Goal: Task Accomplishment & Management: Manage account settings

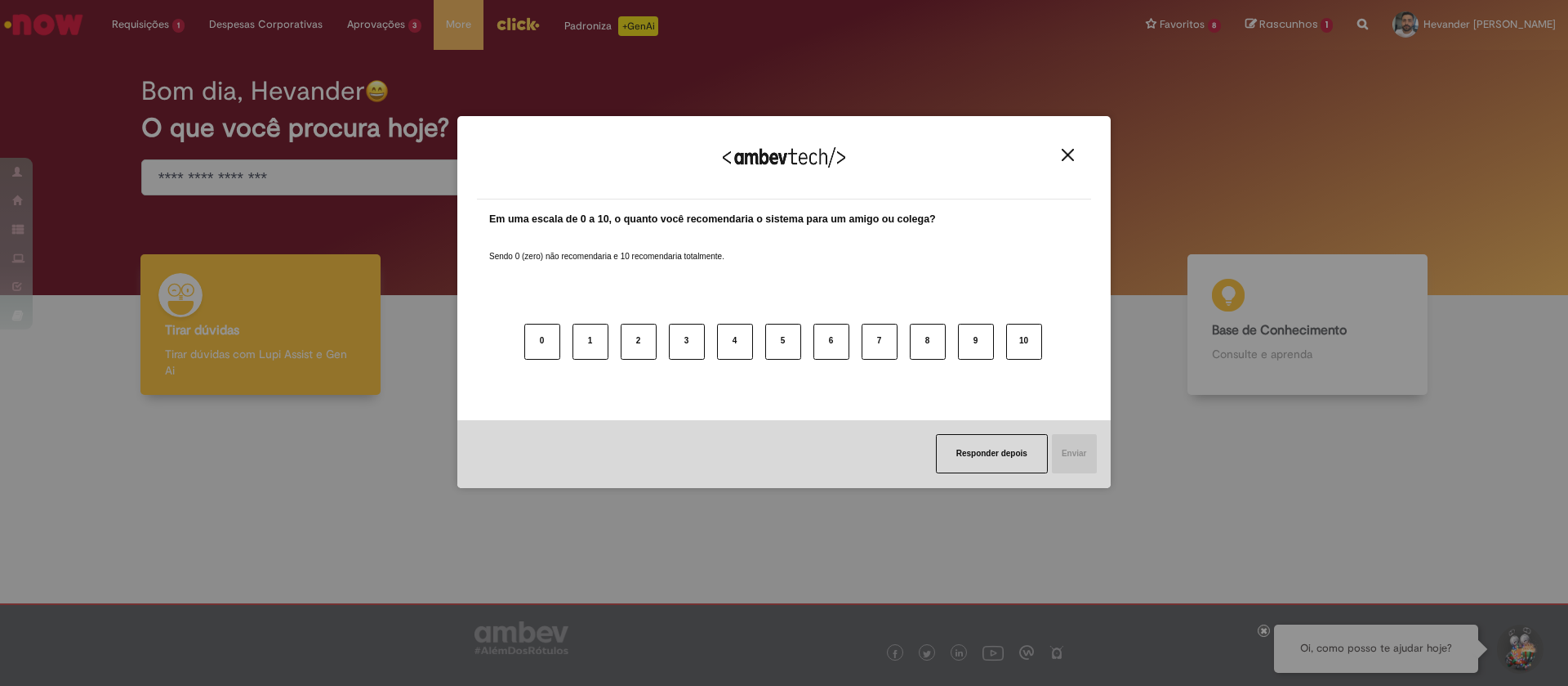
click at [1064, 155] on img "Close" at bounding box center [1068, 154] width 12 height 12
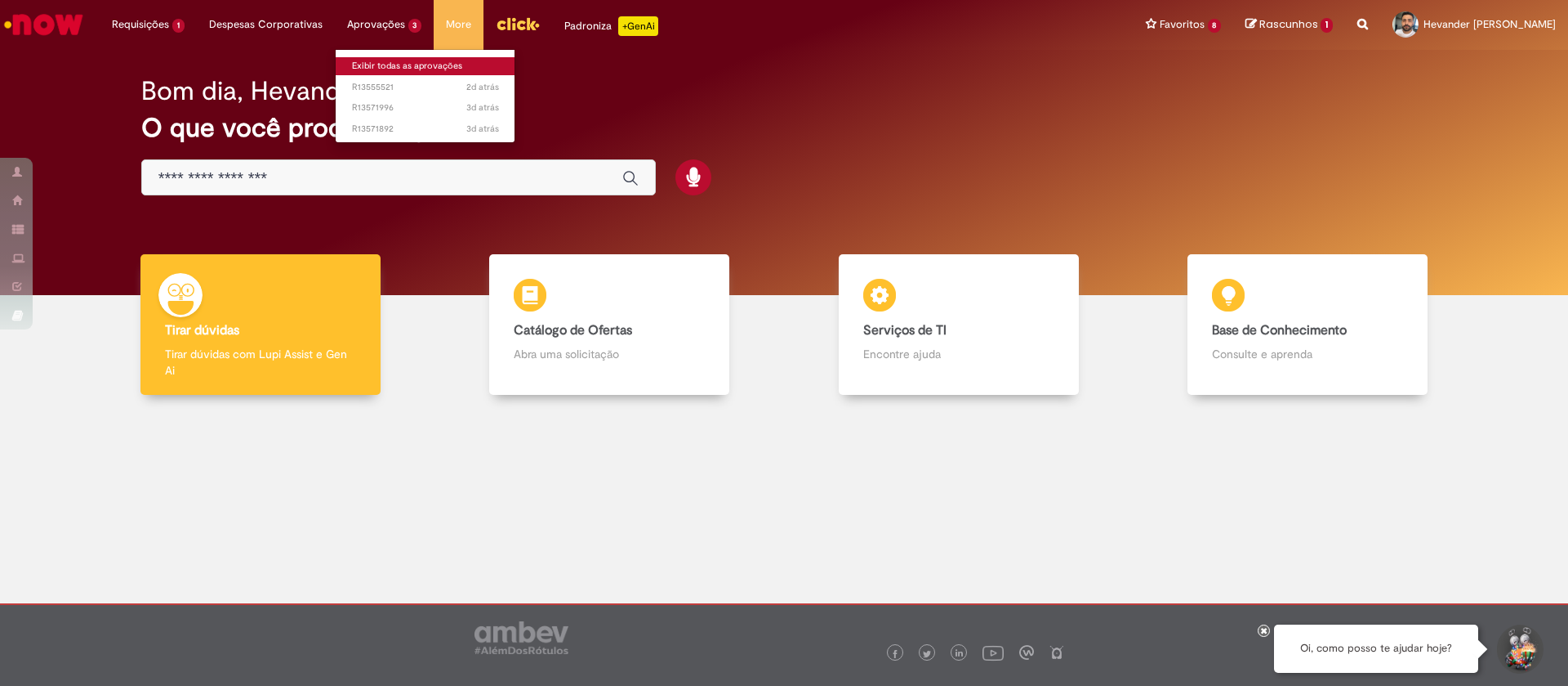
click at [372, 60] on link "Exibir todas as aprovações" at bounding box center [425, 66] width 180 height 18
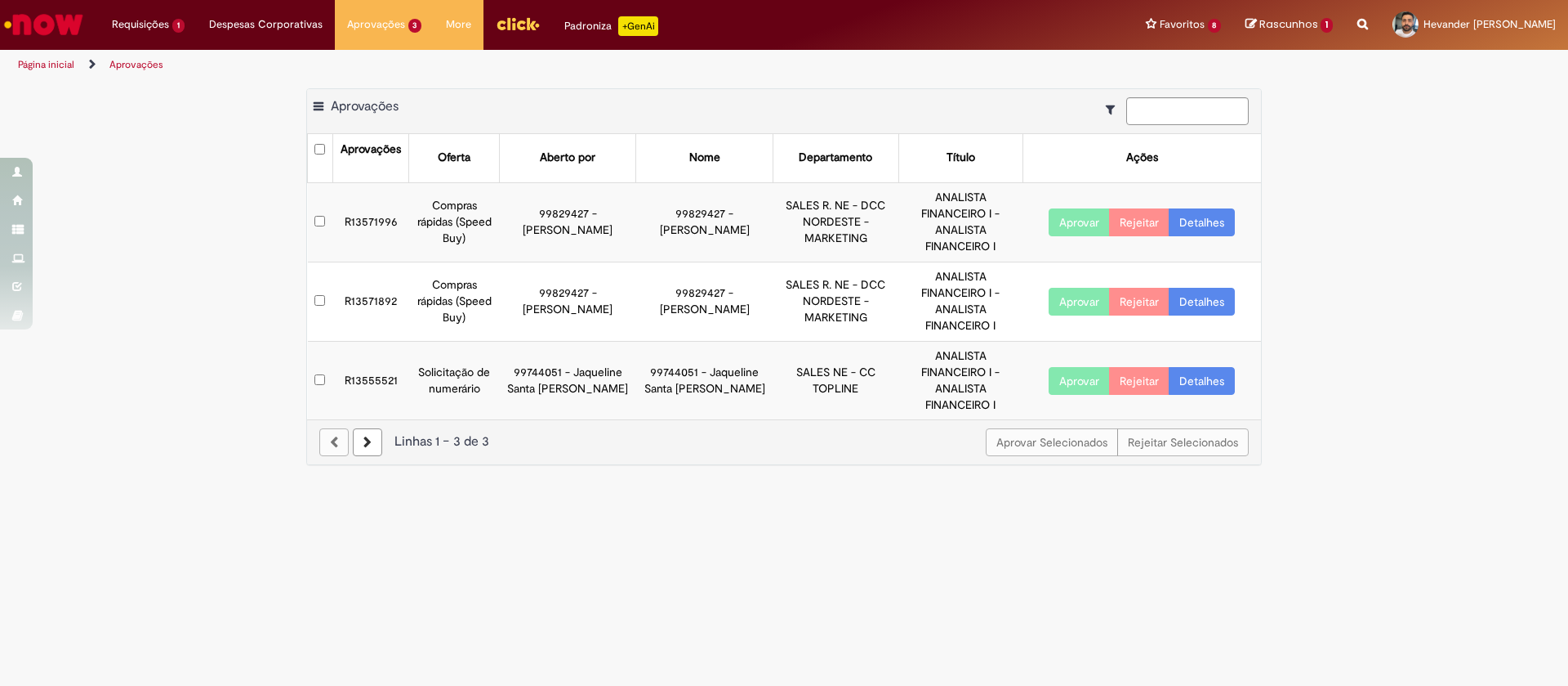
click at [1096, 486] on main "Aprovações Exportar como PDF Exportar como Excel Exportar como CSV Aprovações A…" at bounding box center [784, 383] width 1568 height 606
click at [1197, 367] on link "Detalhes" at bounding box center [1201, 381] width 66 height 28
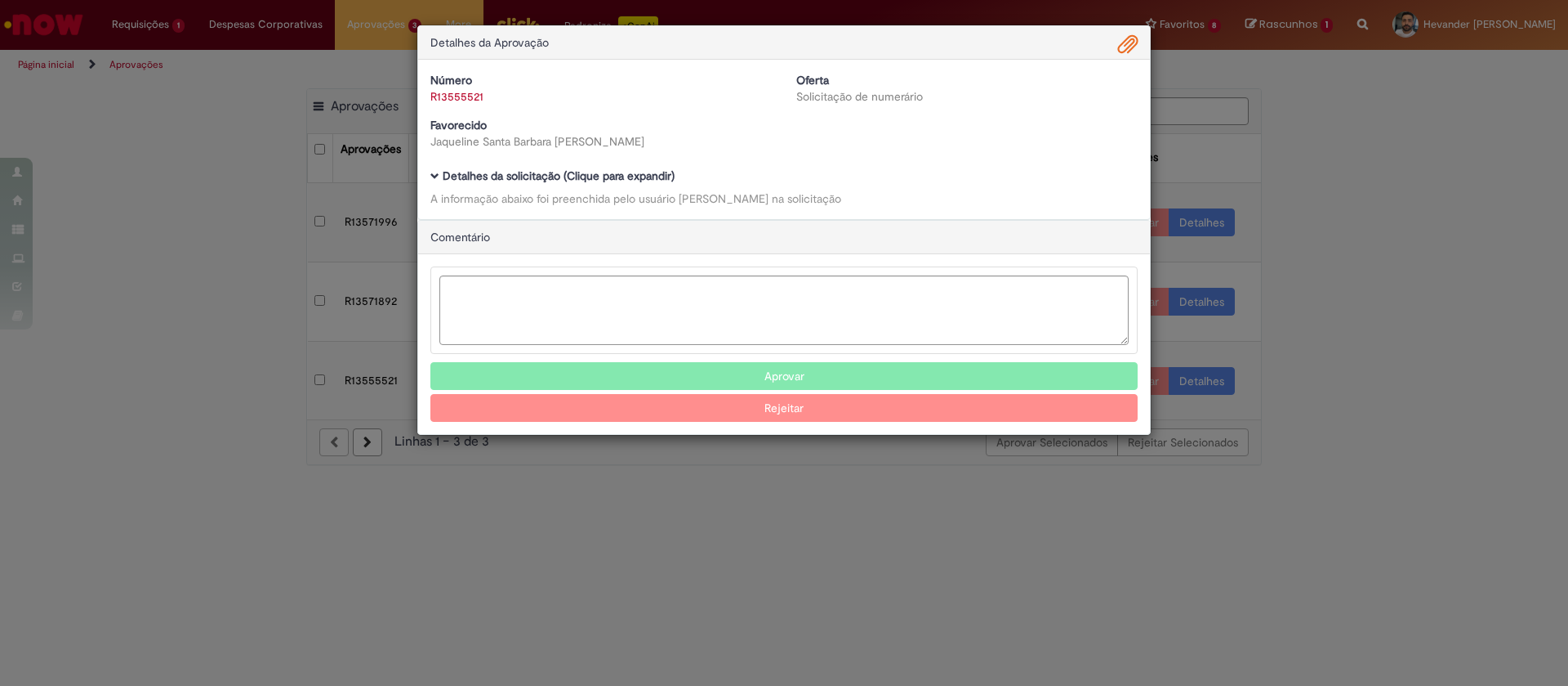
click at [431, 177] on span "Ambev Approval Modal" at bounding box center [435, 176] width 9 height 9
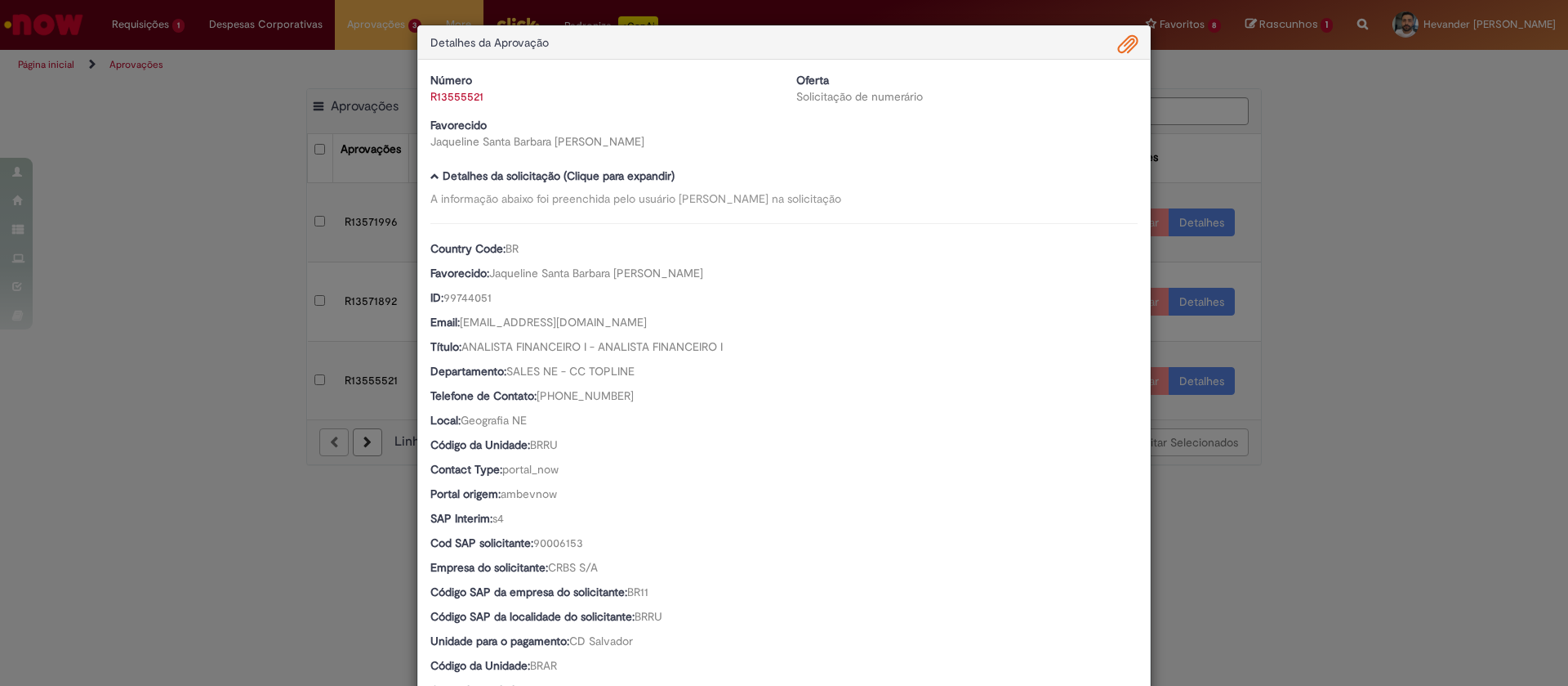
click at [454, 103] on link "R13555521" at bounding box center [457, 97] width 53 height 15
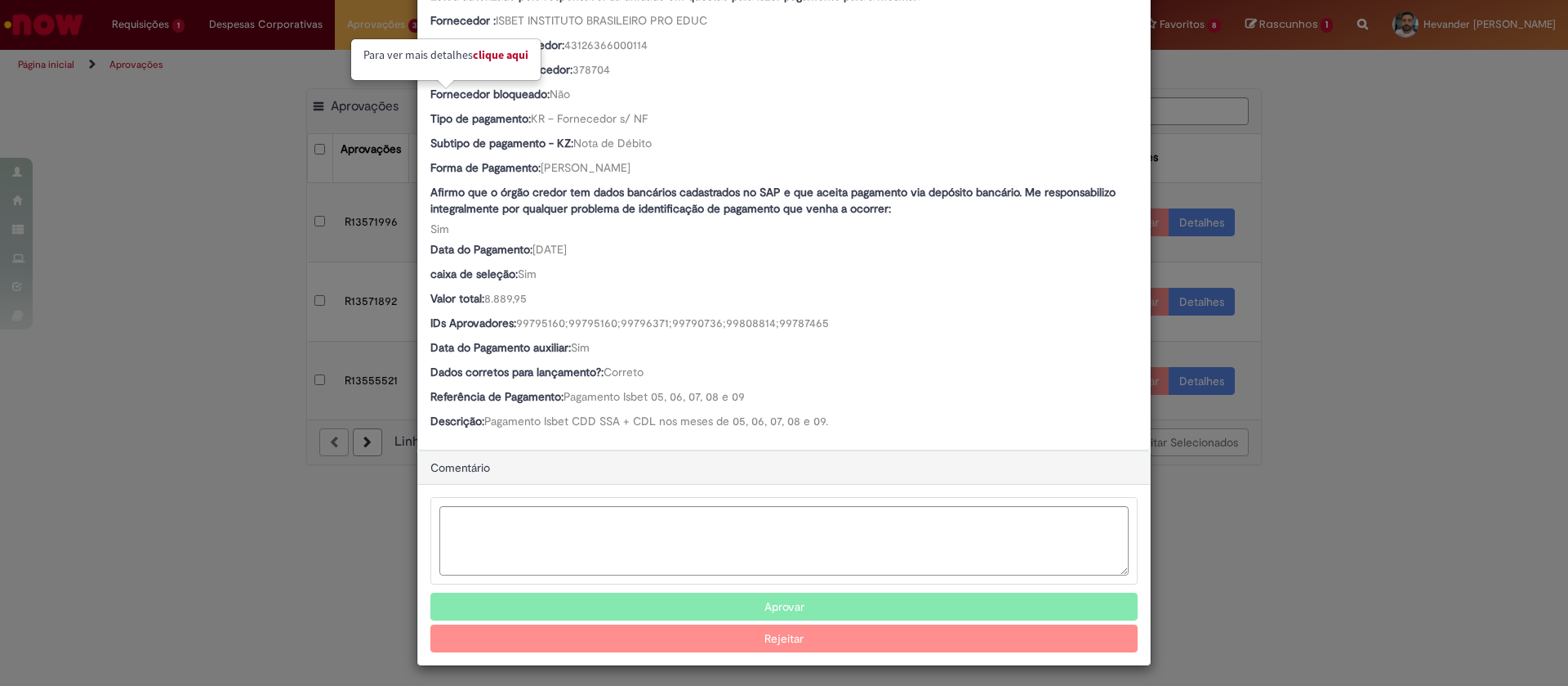
scroll to position [772, 0]
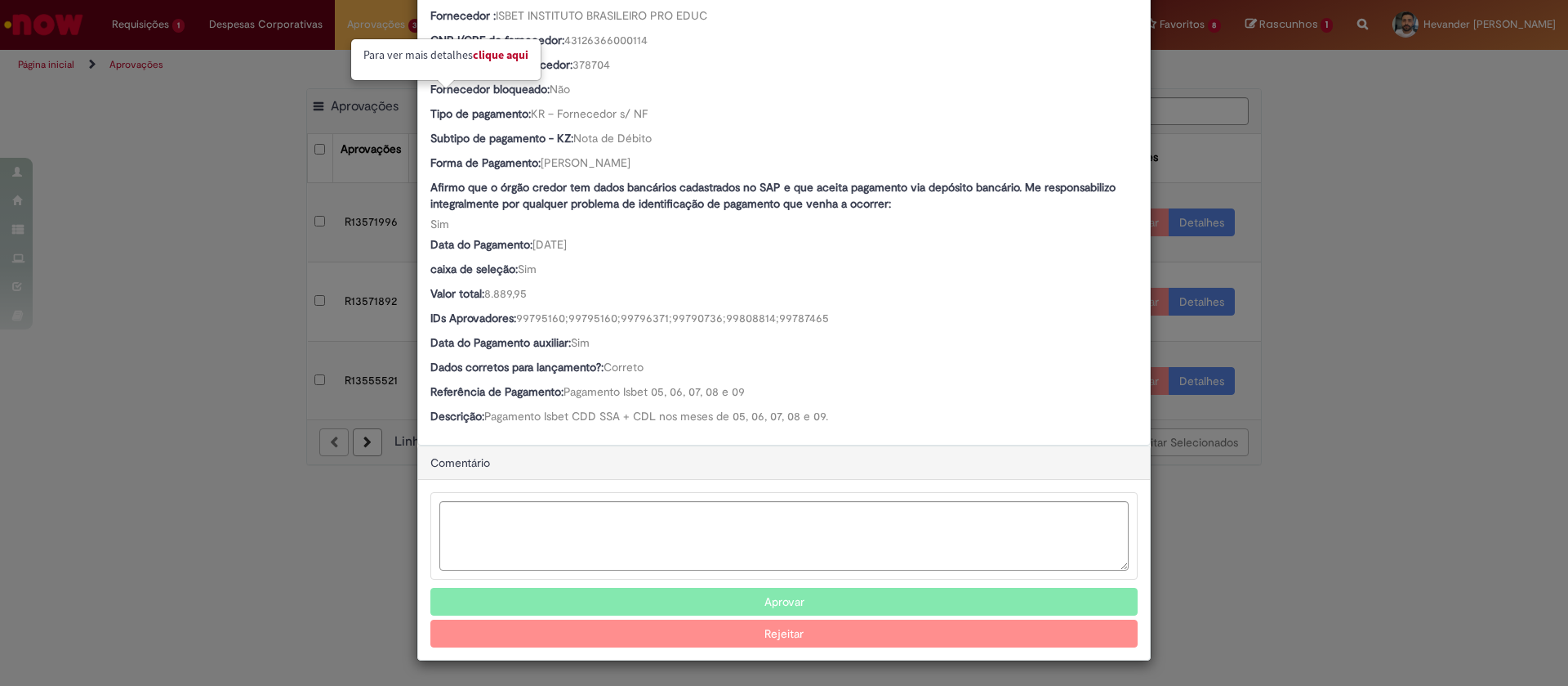
click at [618, 603] on button "Aprovar" at bounding box center [784, 601] width 707 height 28
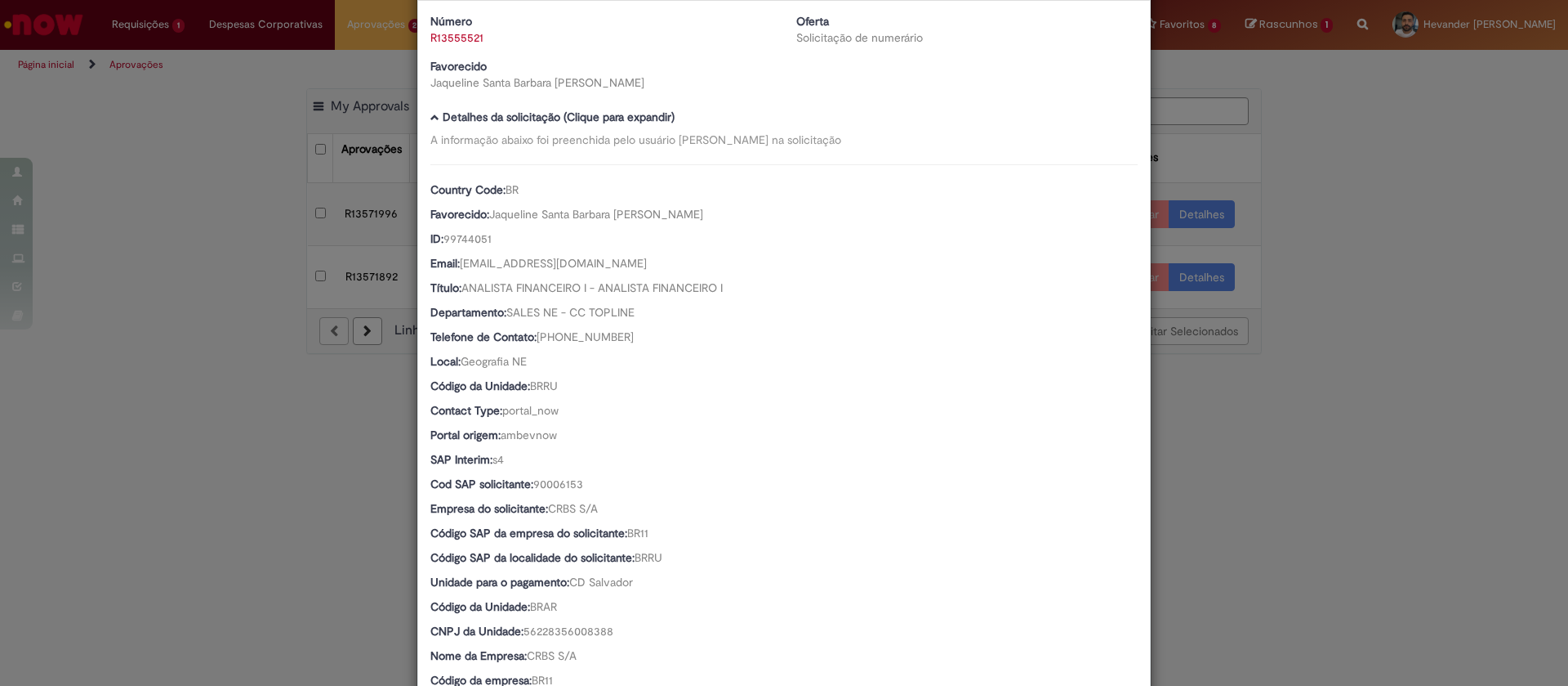
scroll to position [0, 0]
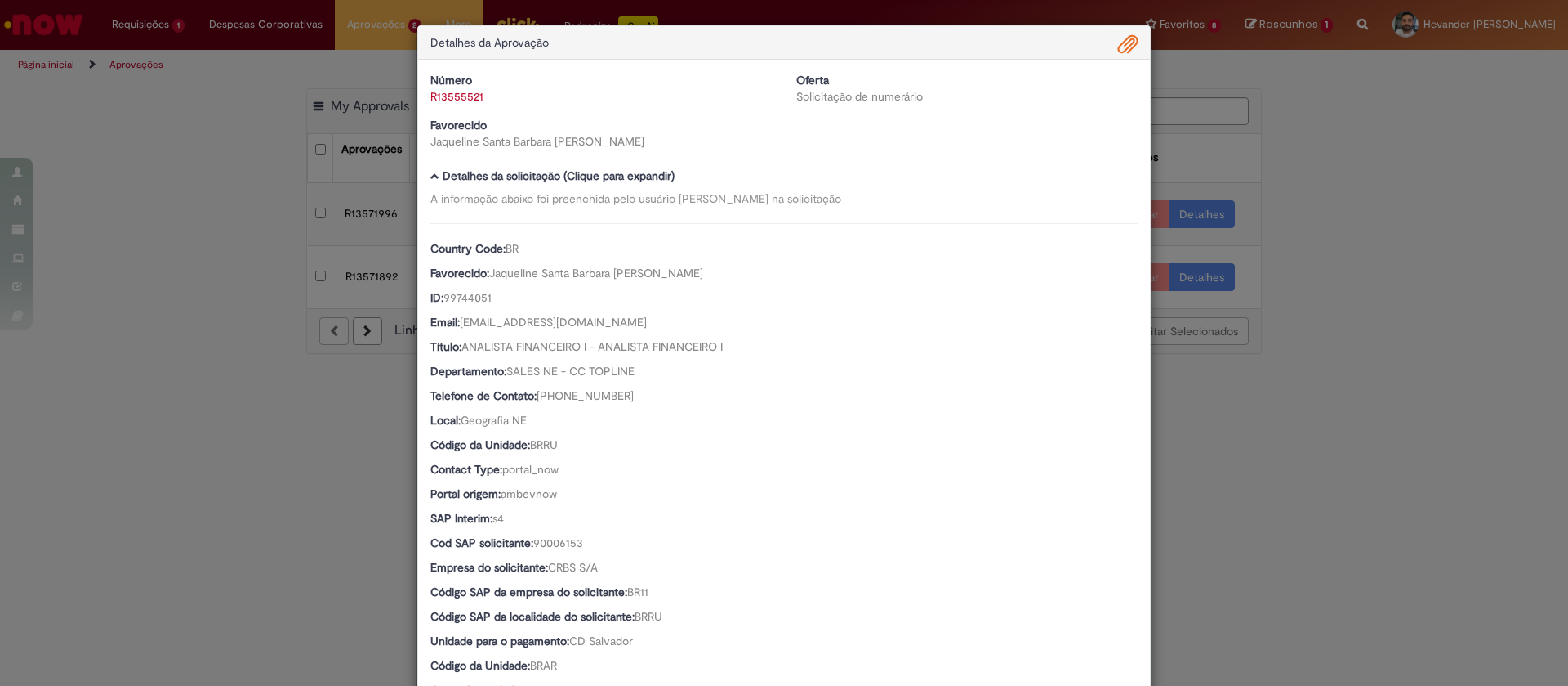
click at [1287, 211] on div "Detalhes da Aprovação Número R13555521 Oferta Solicitação de numerário Favoreci…" at bounding box center [784, 343] width 1568 height 686
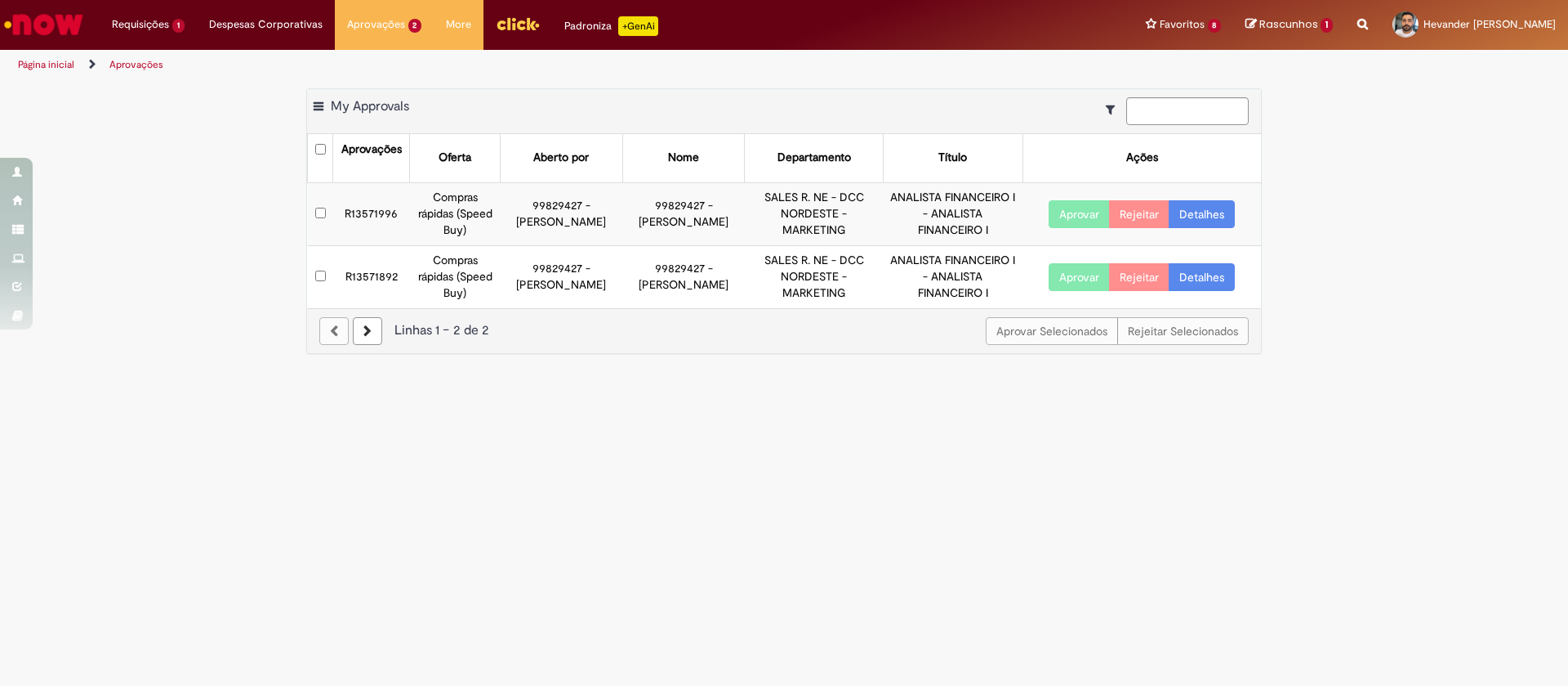
click at [1186, 213] on link "Detalhes" at bounding box center [1201, 214] width 66 height 28
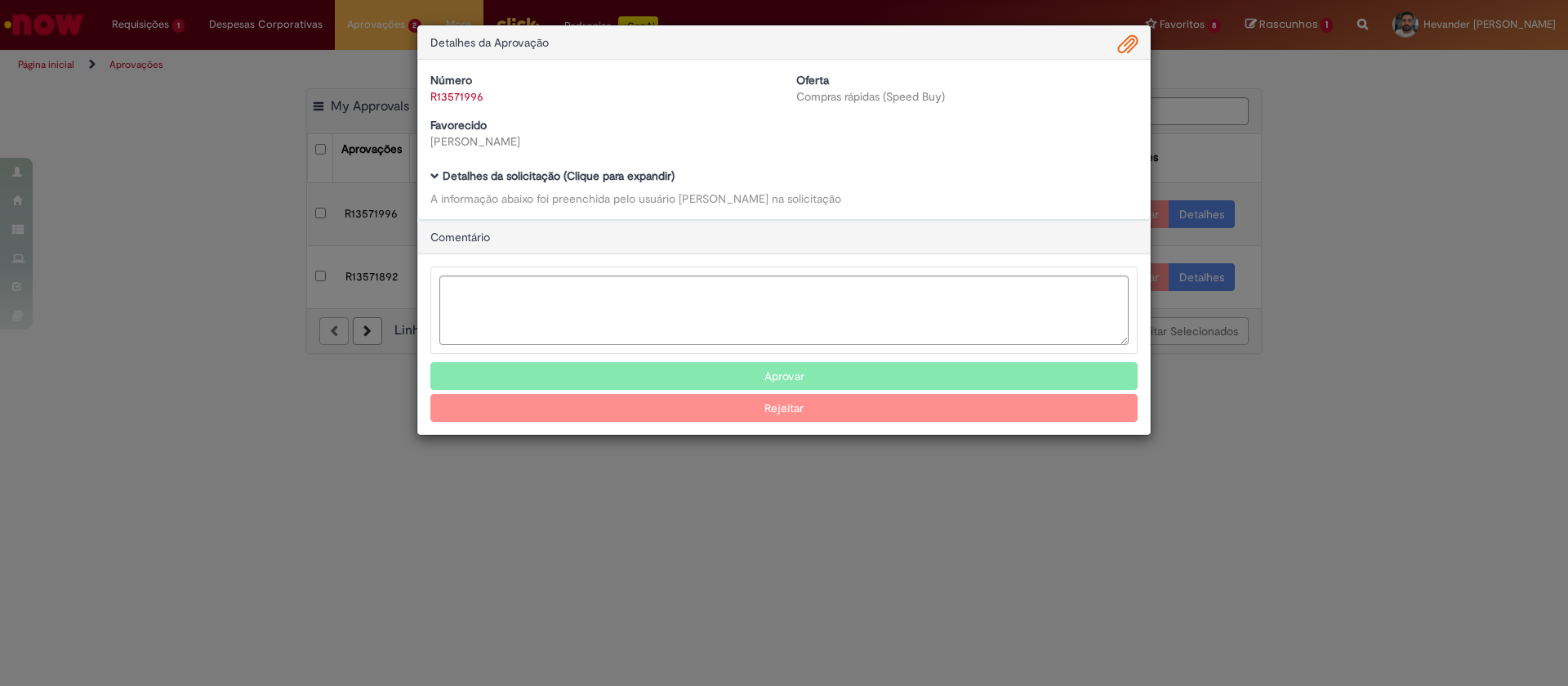
click at [434, 172] on span "Ambev Approval Modal" at bounding box center [435, 176] width 9 height 9
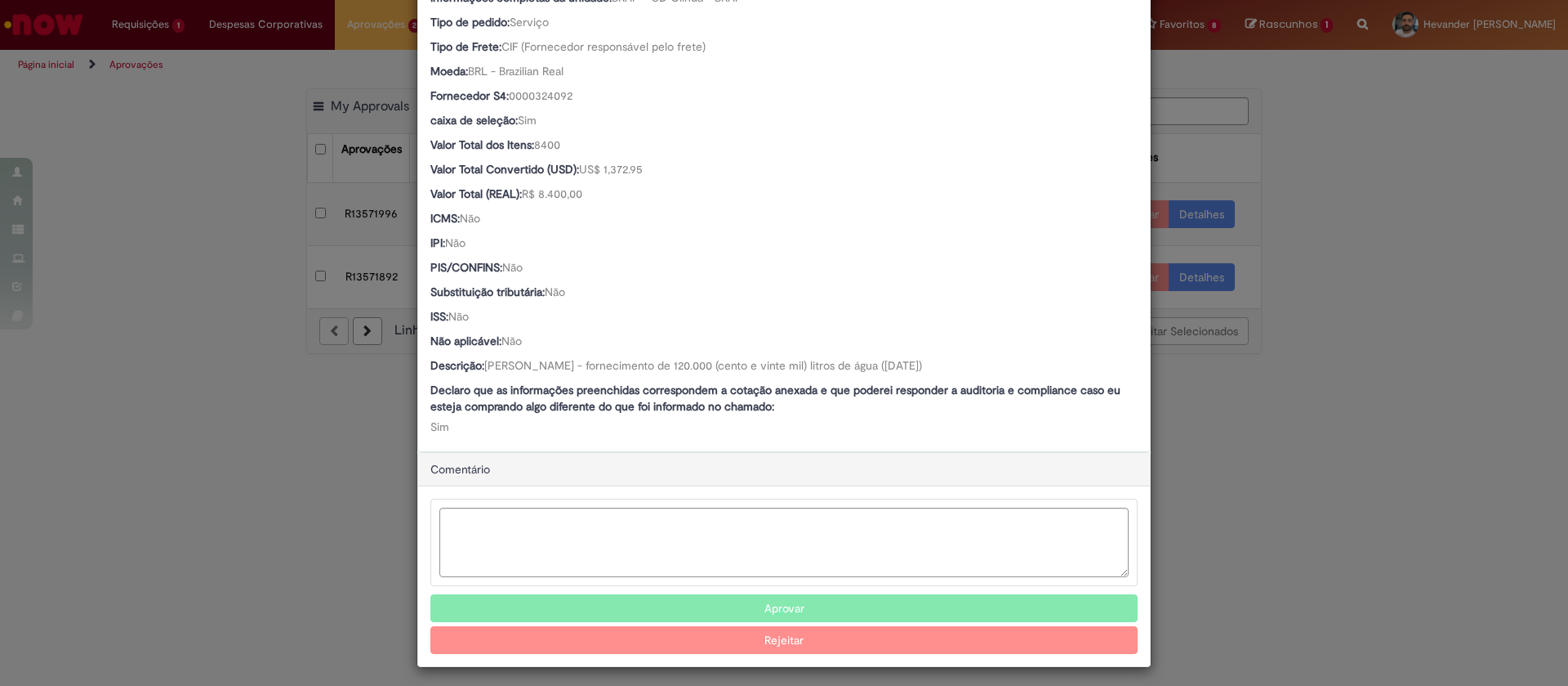
scroll to position [928, 0]
click at [707, 609] on button "Aprovar" at bounding box center [784, 609] width 707 height 28
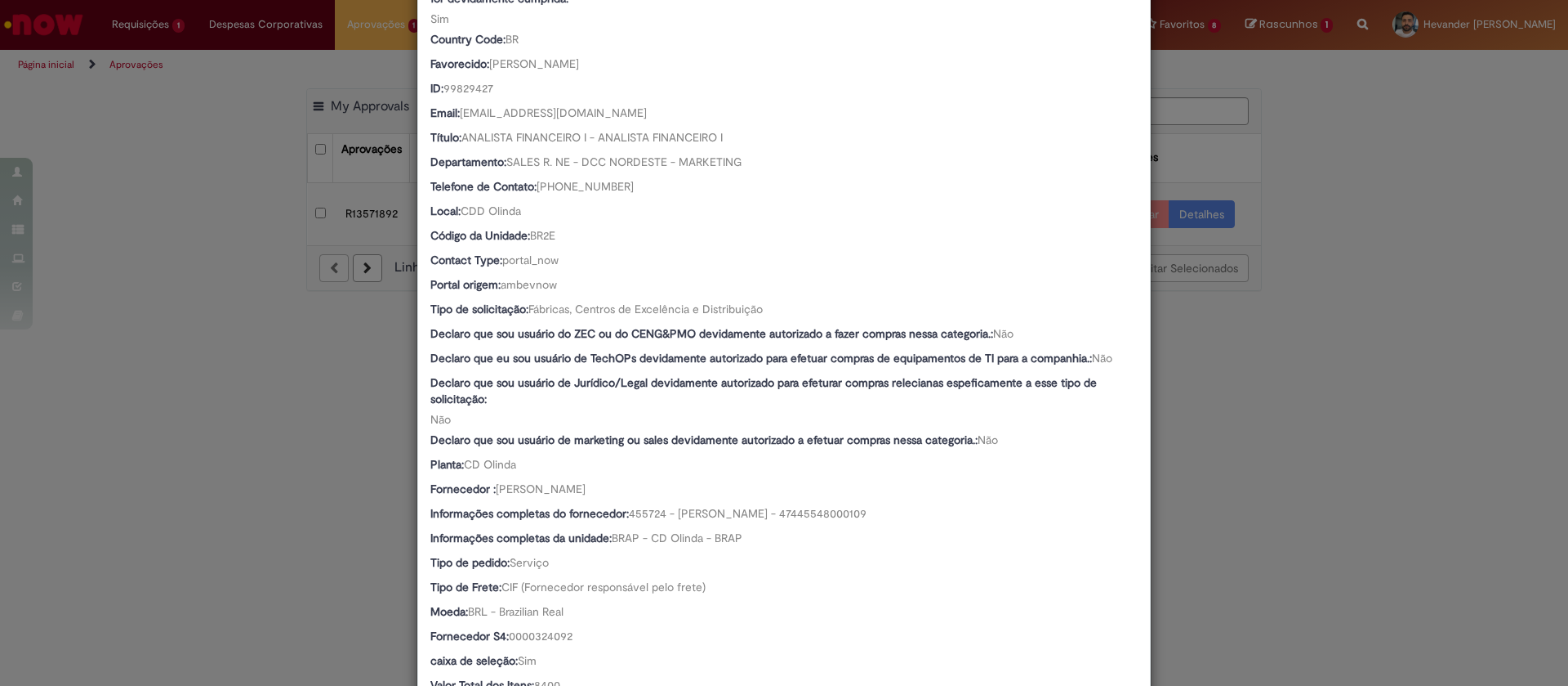
scroll to position [0, 0]
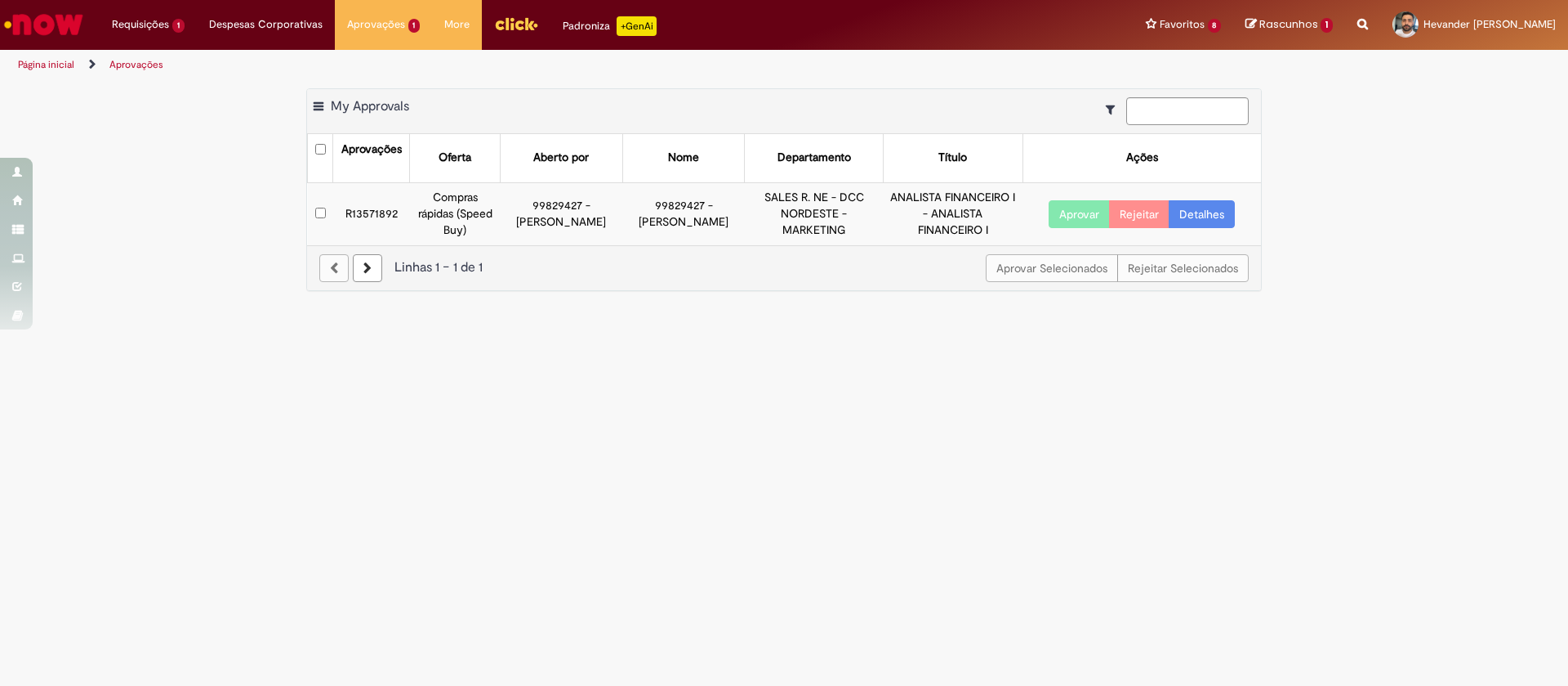
click at [1205, 216] on link "Detalhes" at bounding box center [1201, 214] width 66 height 28
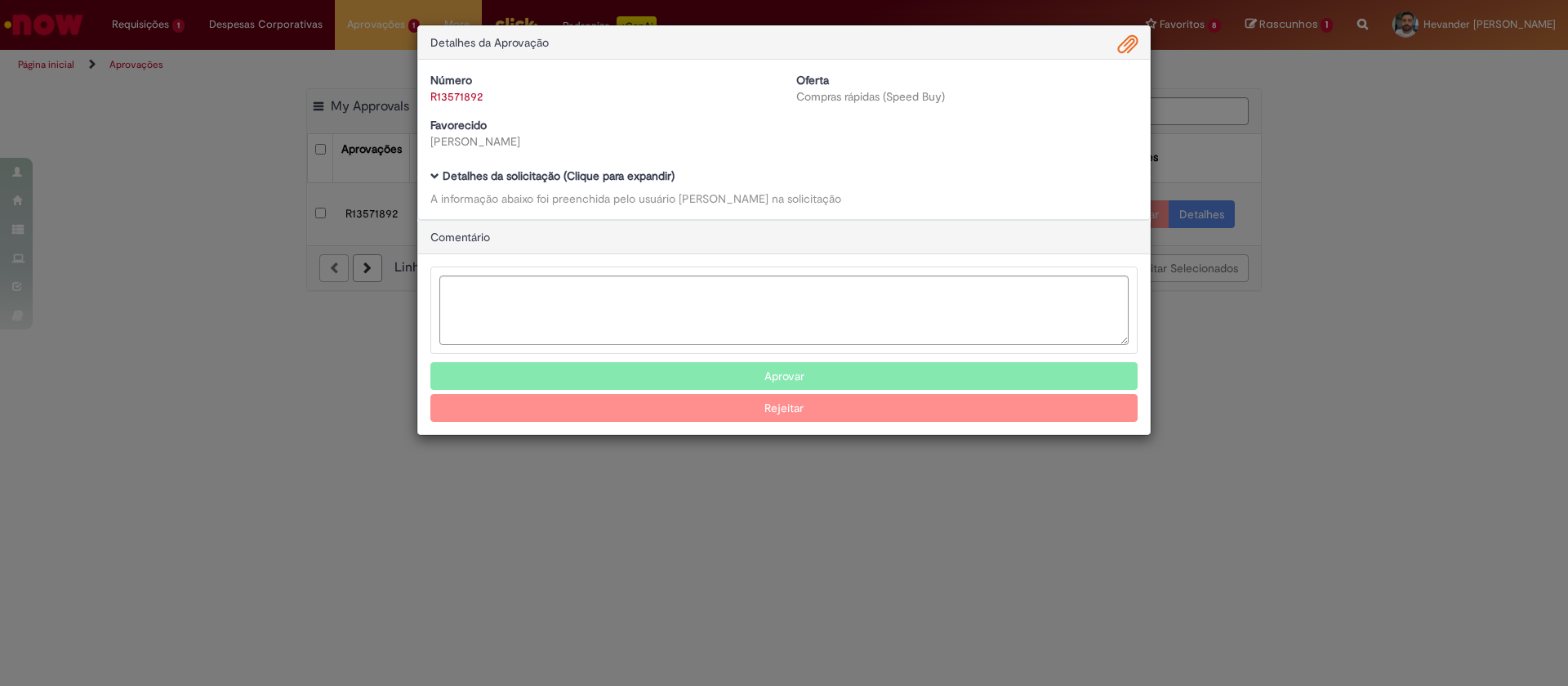
click at [435, 178] on span "Ambev Approval Modal" at bounding box center [435, 176] width 9 height 9
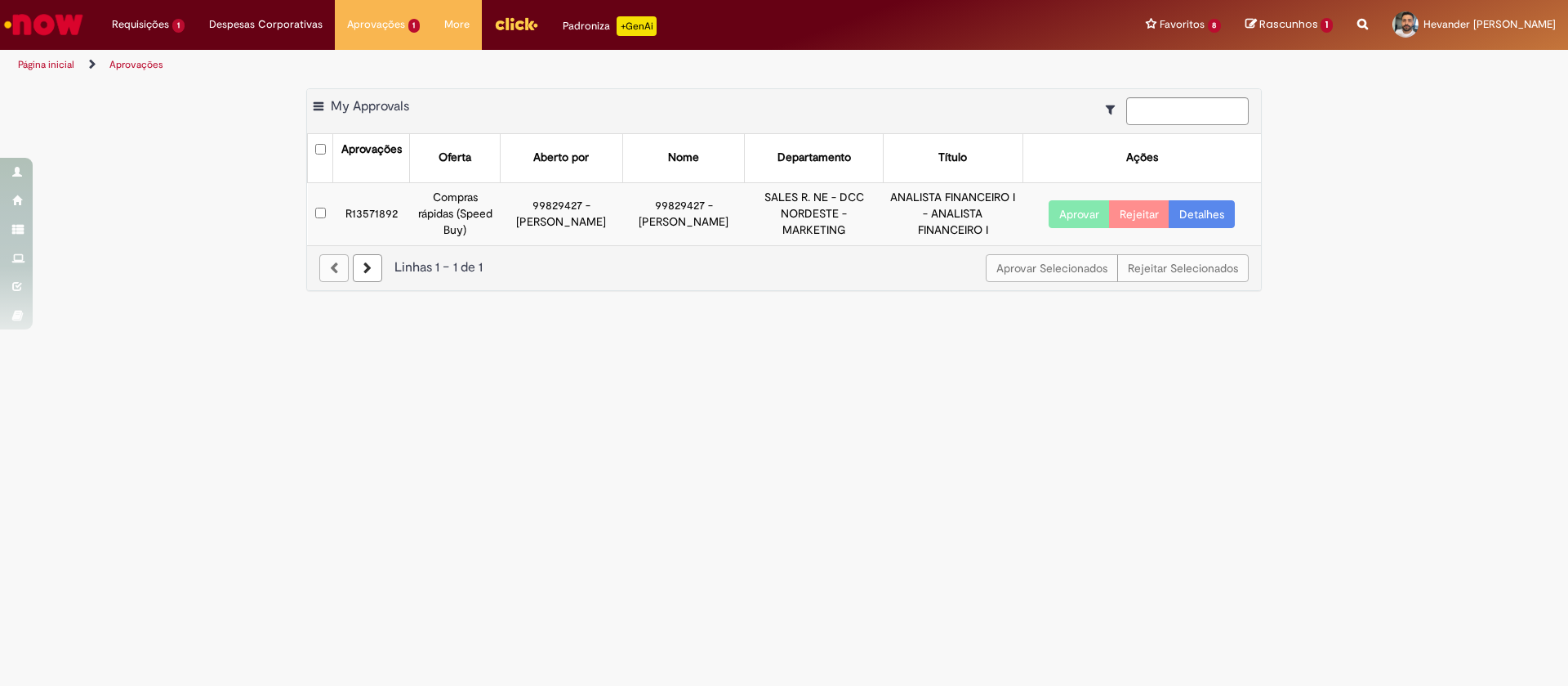
click at [1081, 220] on button "Aprovar" at bounding box center [1079, 214] width 62 height 28
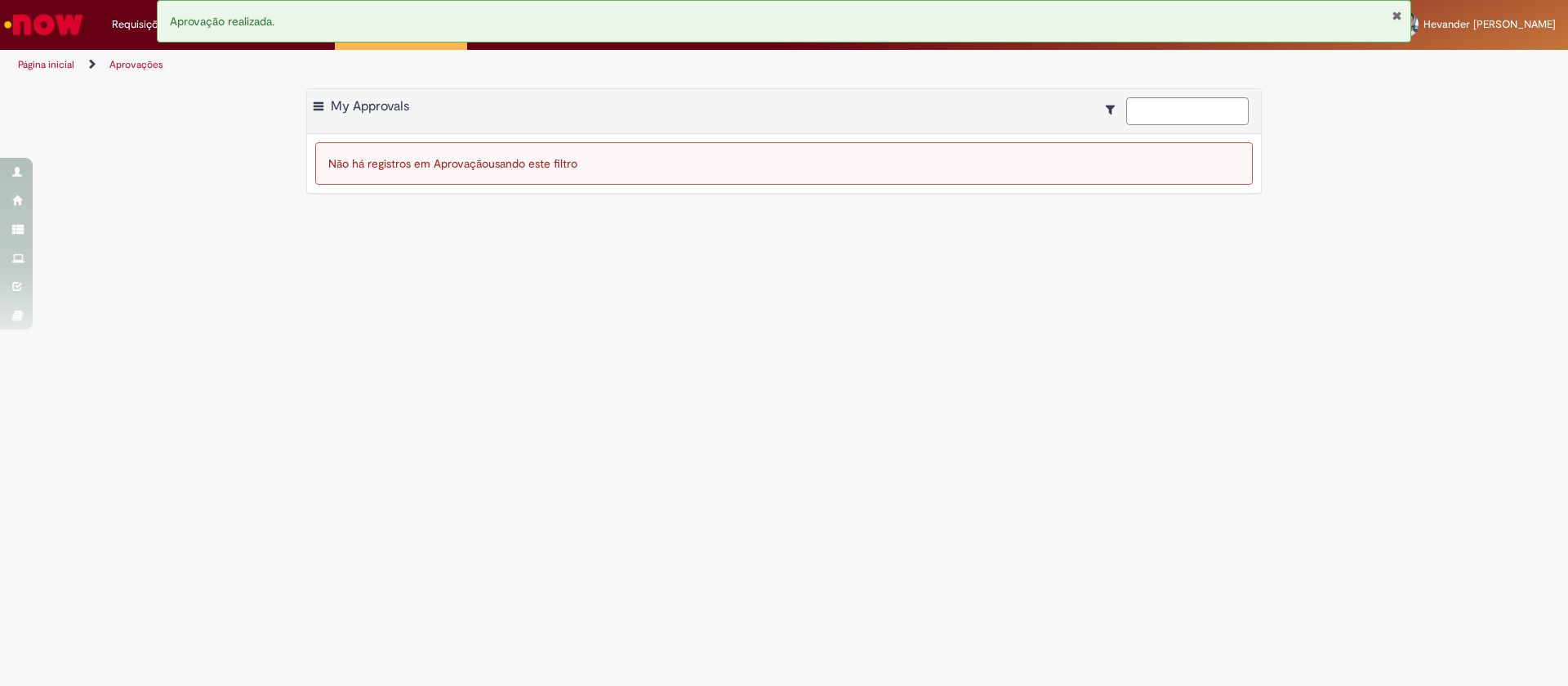
click at [35, 30] on img "Ir para a Homepage" at bounding box center [43, 25] width 84 height 33
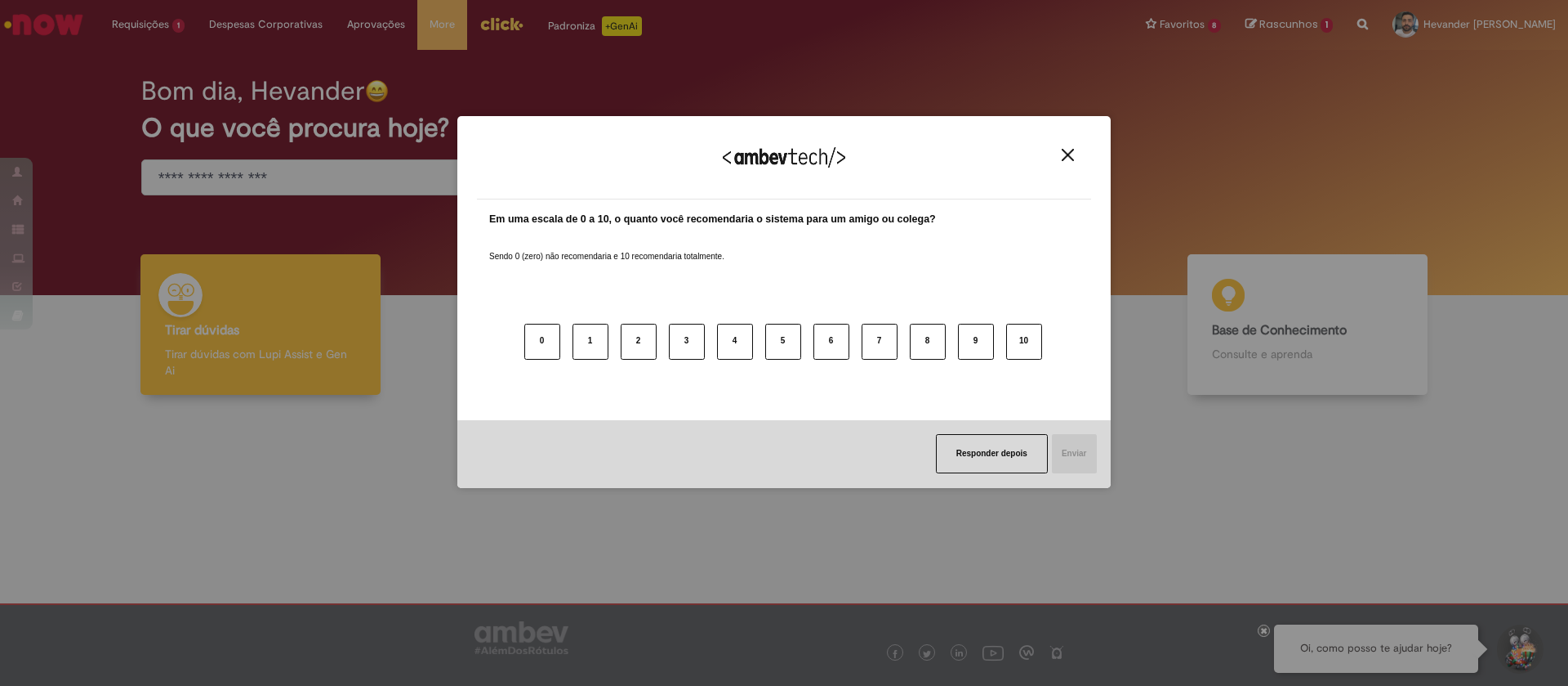
click at [1074, 162] on div "Agradecemos seu feedback!" at bounding box center [784, 167] width 614 height 64
click at [1075, 153] on button "Close" at bounding box center [1068, 154] width 22 height 14
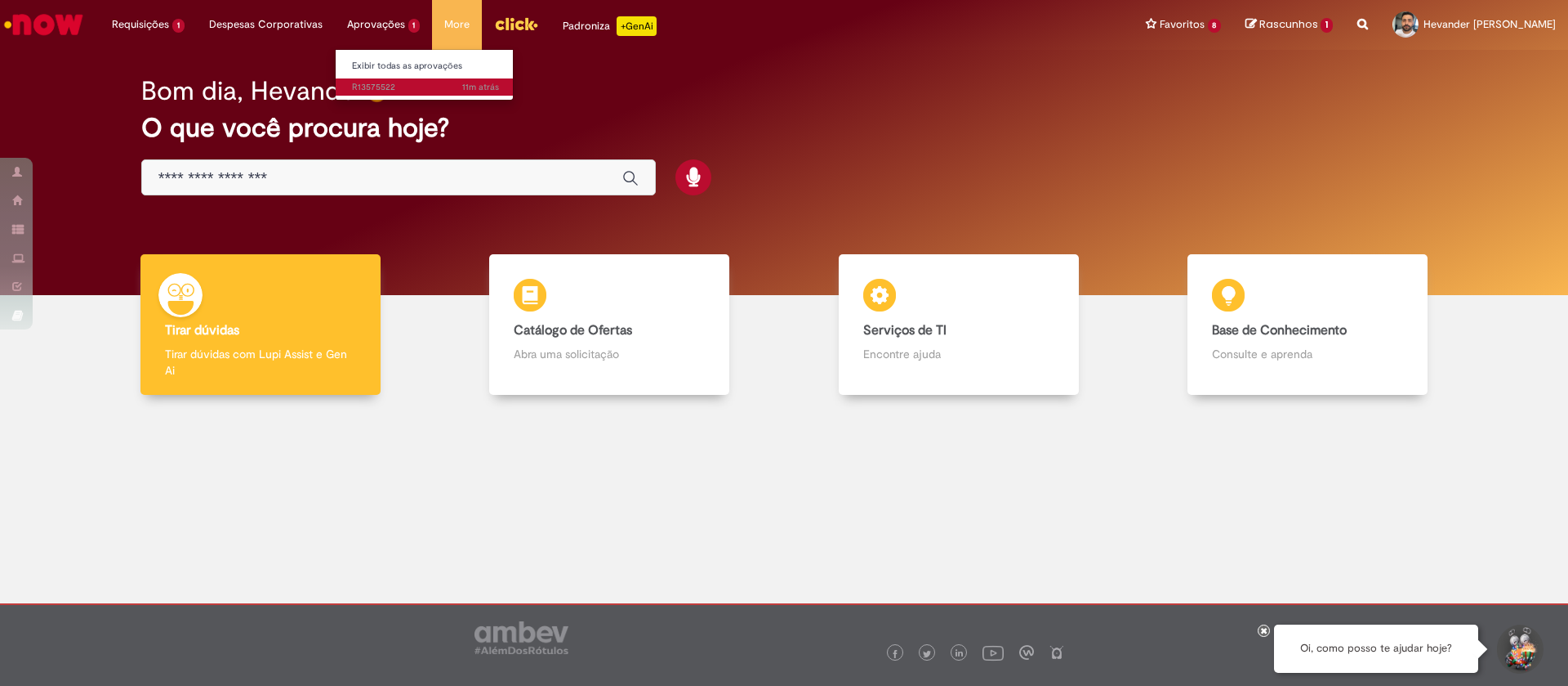
click at [368, 86] on span "11m atrás 11 minutos atrás R13575522" at bounding box center [425, 88] width 147 height 13
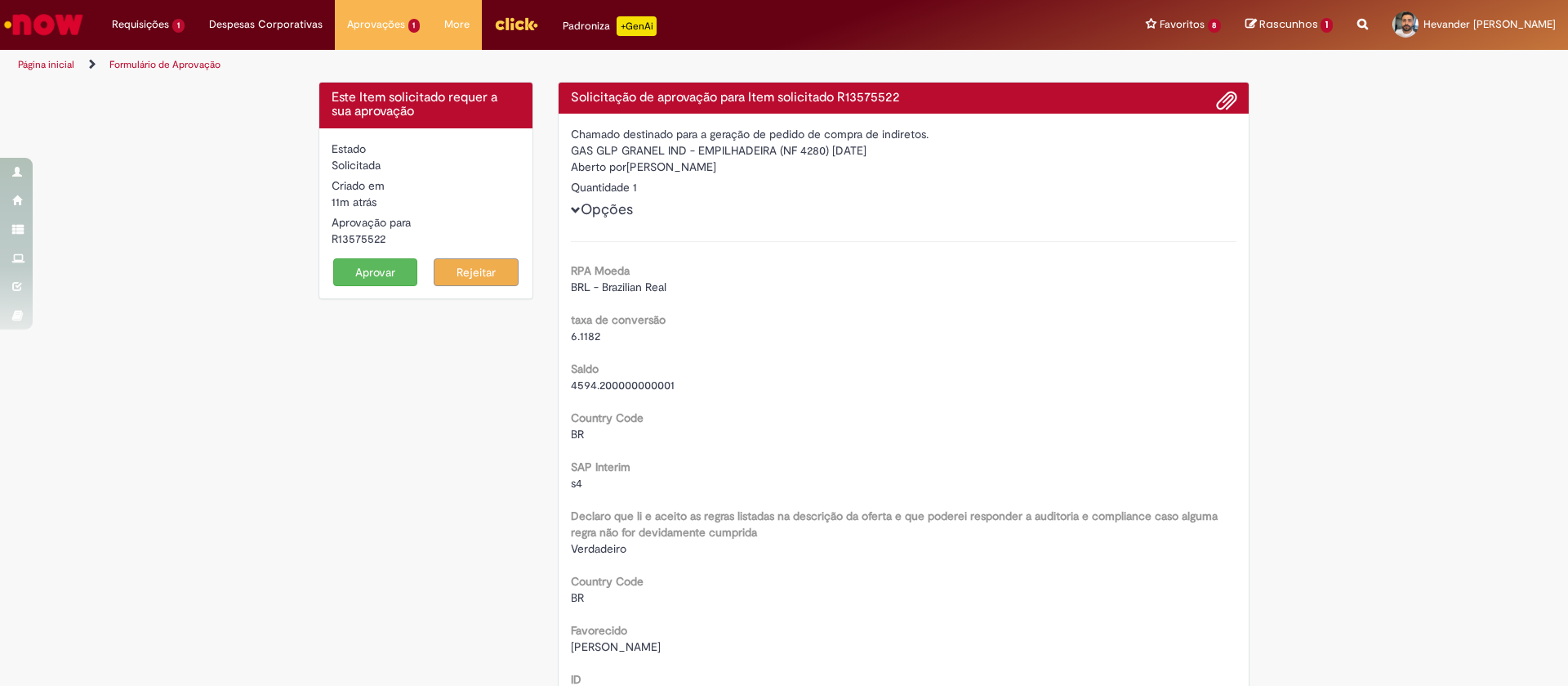
click at [341, 277] on button "Aprovar" at bounding box center [376, 272] width 85 height 28
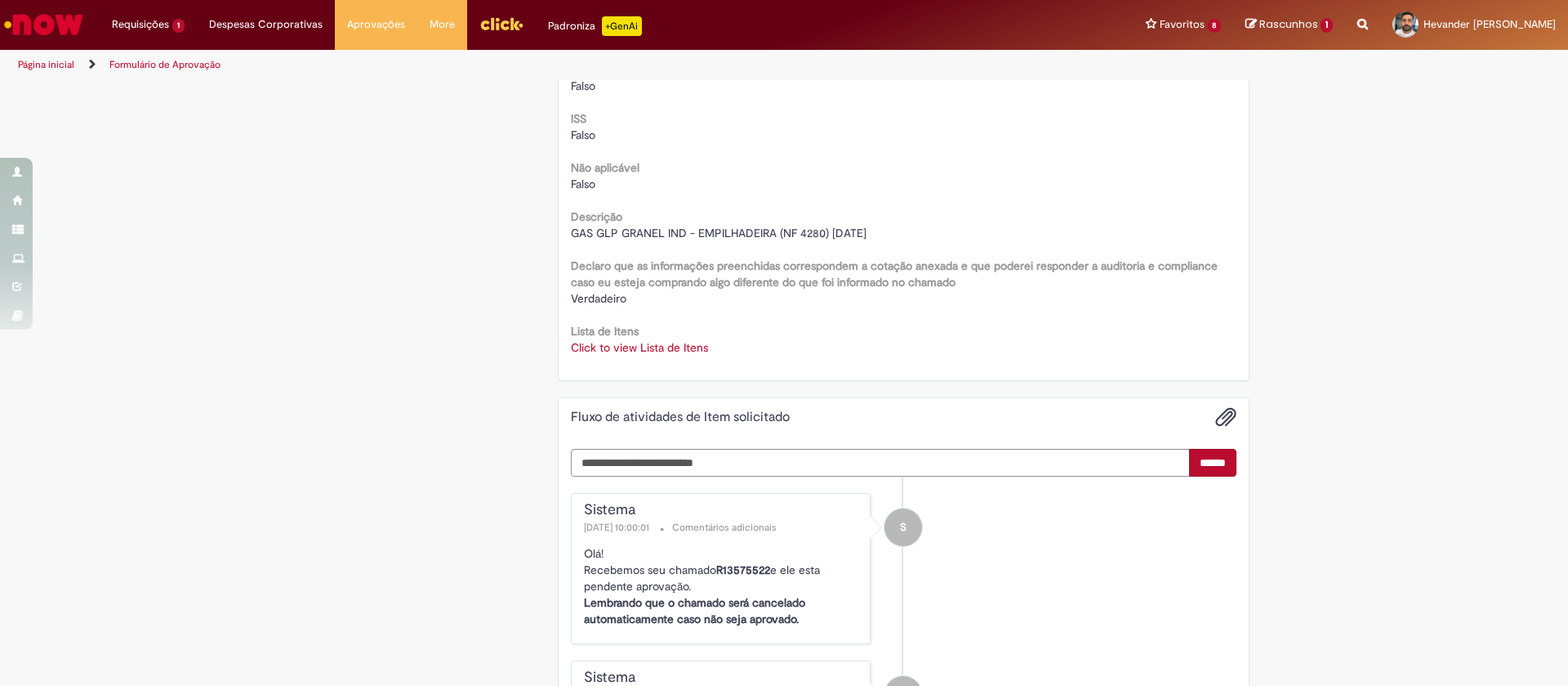
scroll to position [2046, 0]
click at [630, 467] on textarea "Digite sua mensagem aqui..." at bounding box center [881, 465] width 620 height 28
type textarea "*"
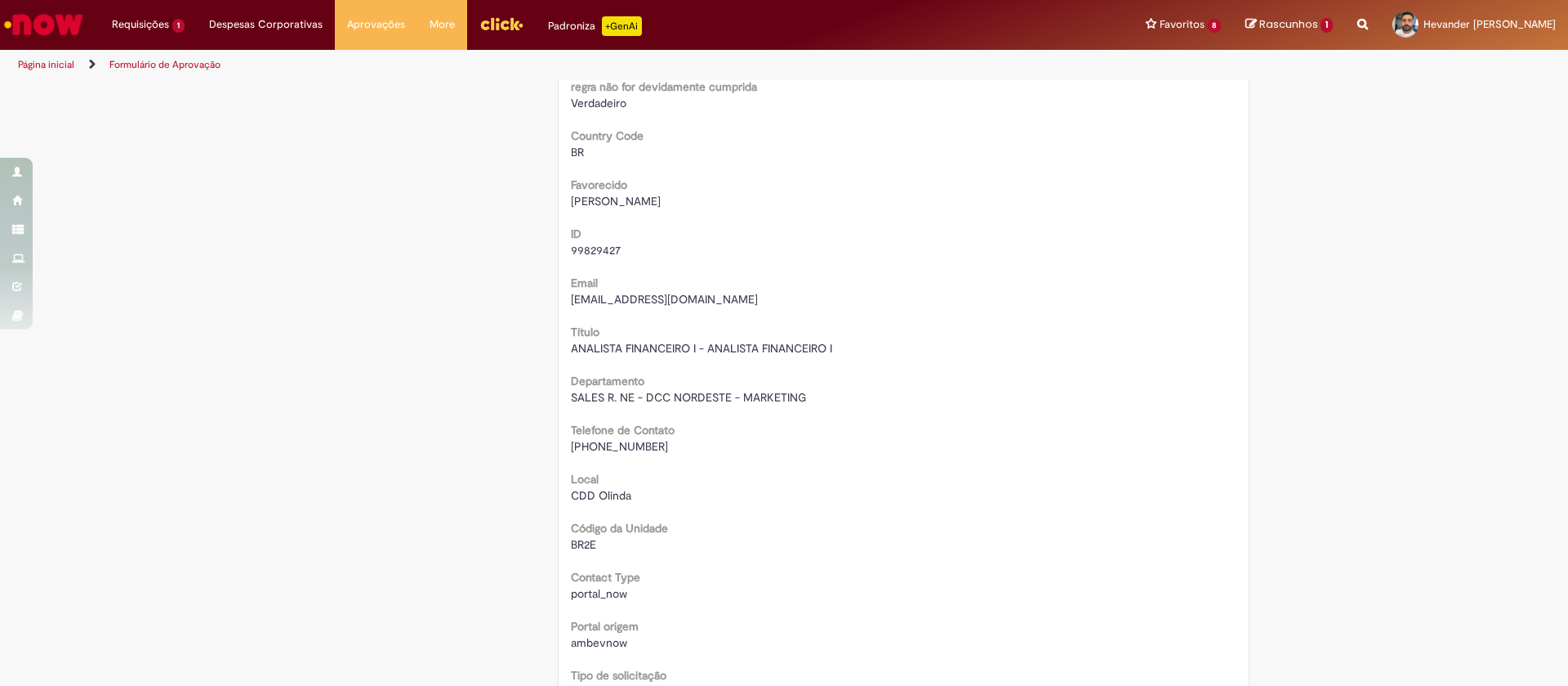
scroll to position [0, 0]
